Goal: Task Accomplishment & Management: Manage account settings

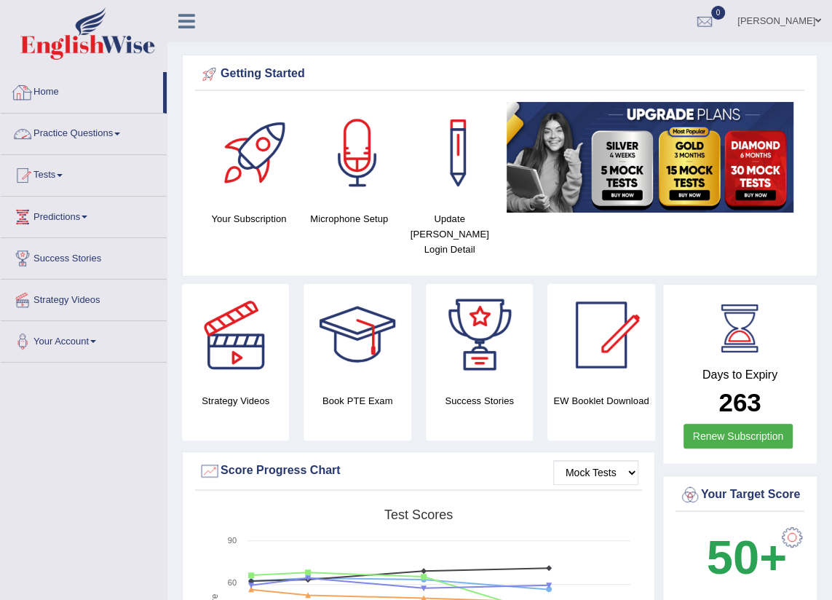
click at [52, 95] on link "Home" at bounding box center [82, 90] width 162 height 36
click at [818, 17] on span at bounding box center [818, 20] width 6 height 9
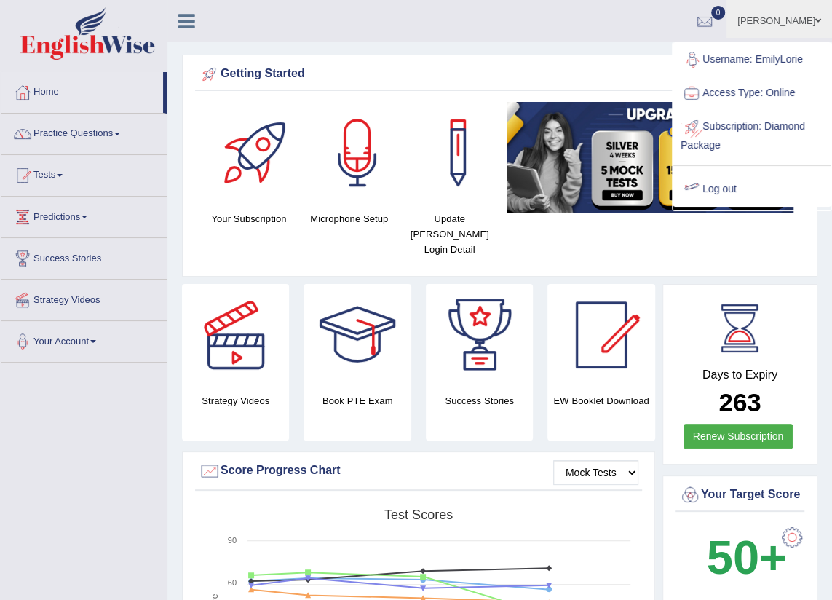
click at [732, 183] on link "Log out" at bounding box center [751, 189] width 157 height 33
